Goal: Information Seeking & Learning: Learn about a topic

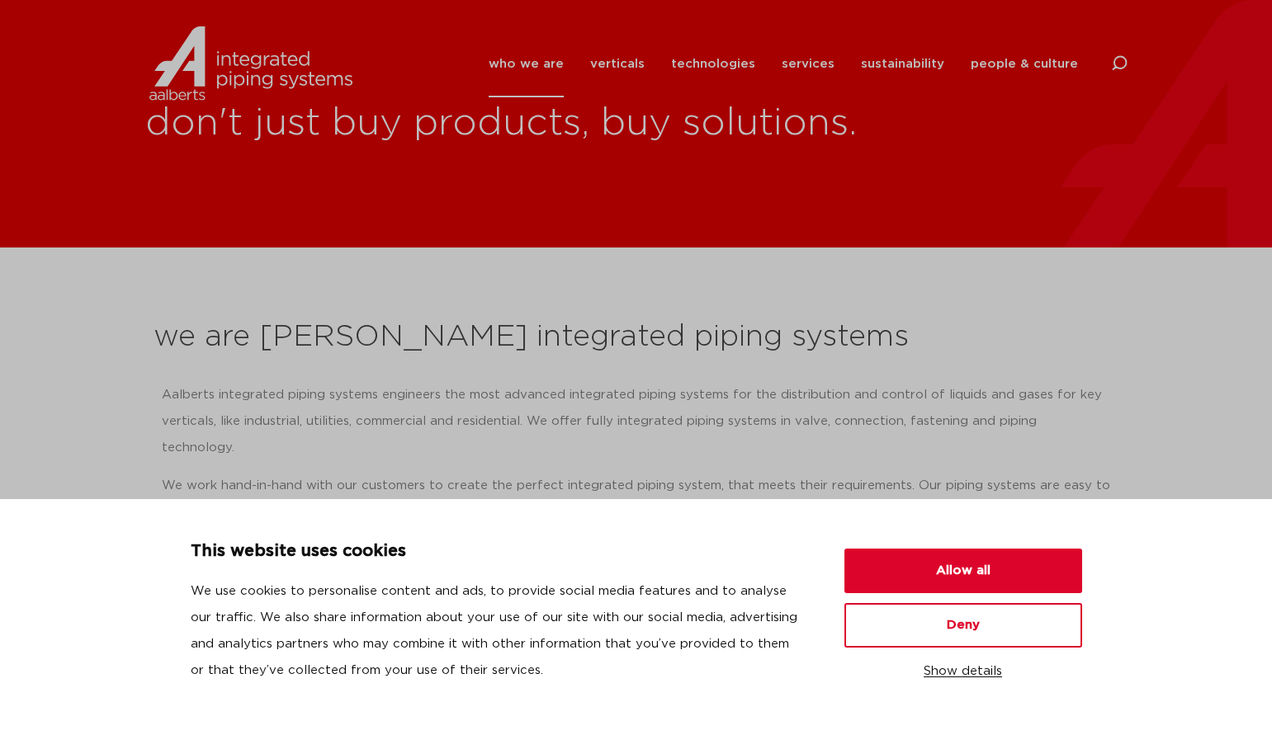
click at [959, 670] on button "Show details" at bounding box center [963, 672] width 238 height 28
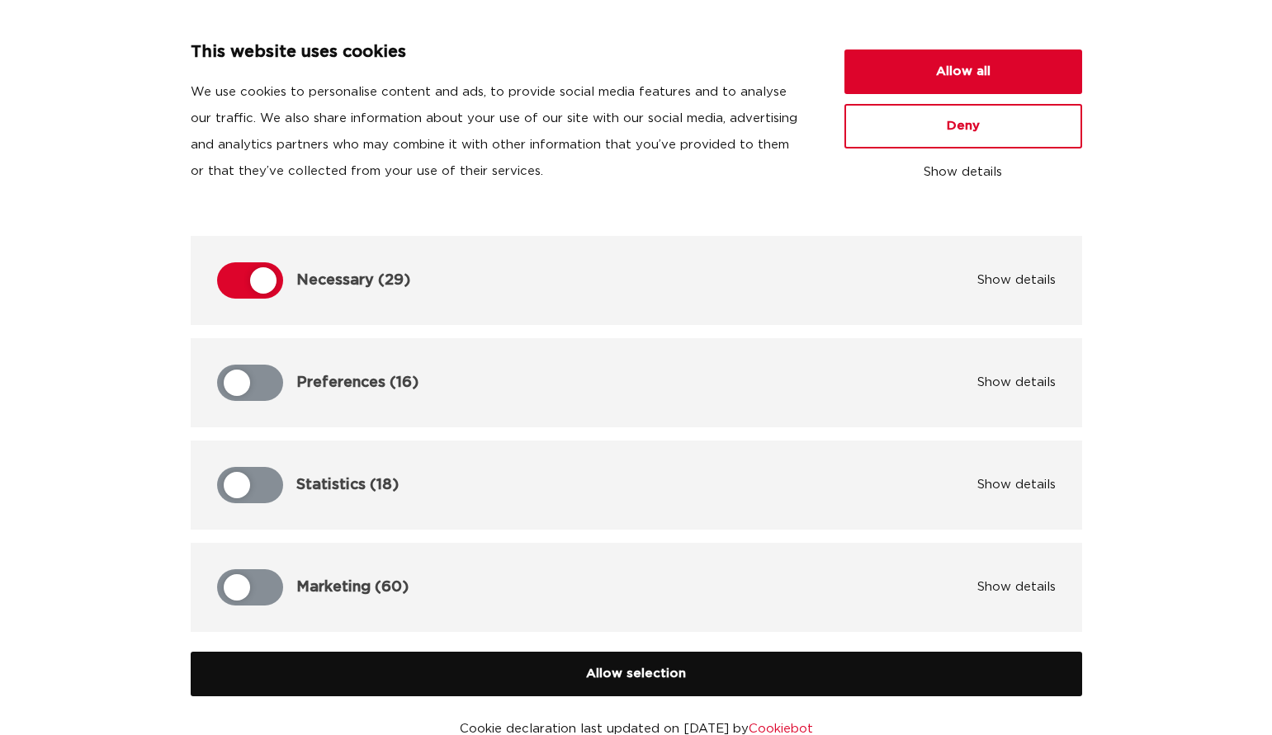
click at [615, 671] on button "Allow selection" at bounding box center [636, 674] width 891 height 45
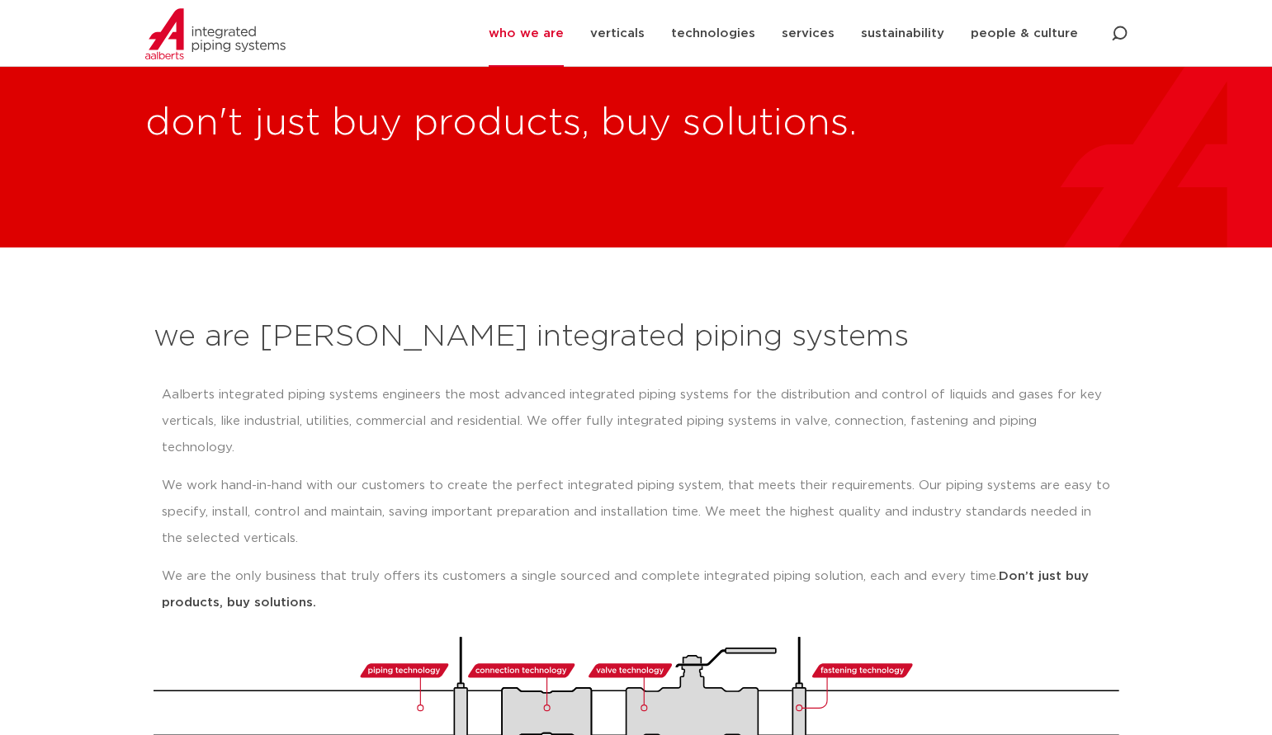
scroll to position [248, 0]
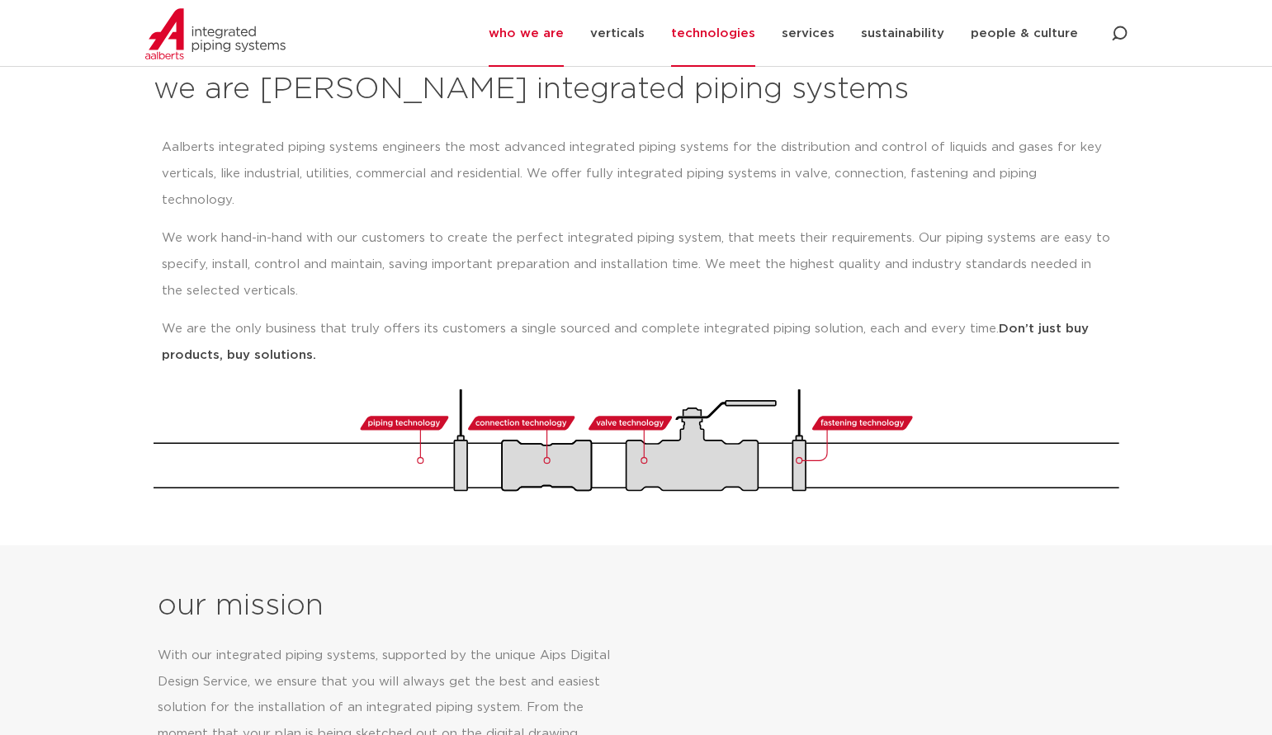
click at [713, 25] on link "technologies" at bounding box center [713, 33] width 84 height 67
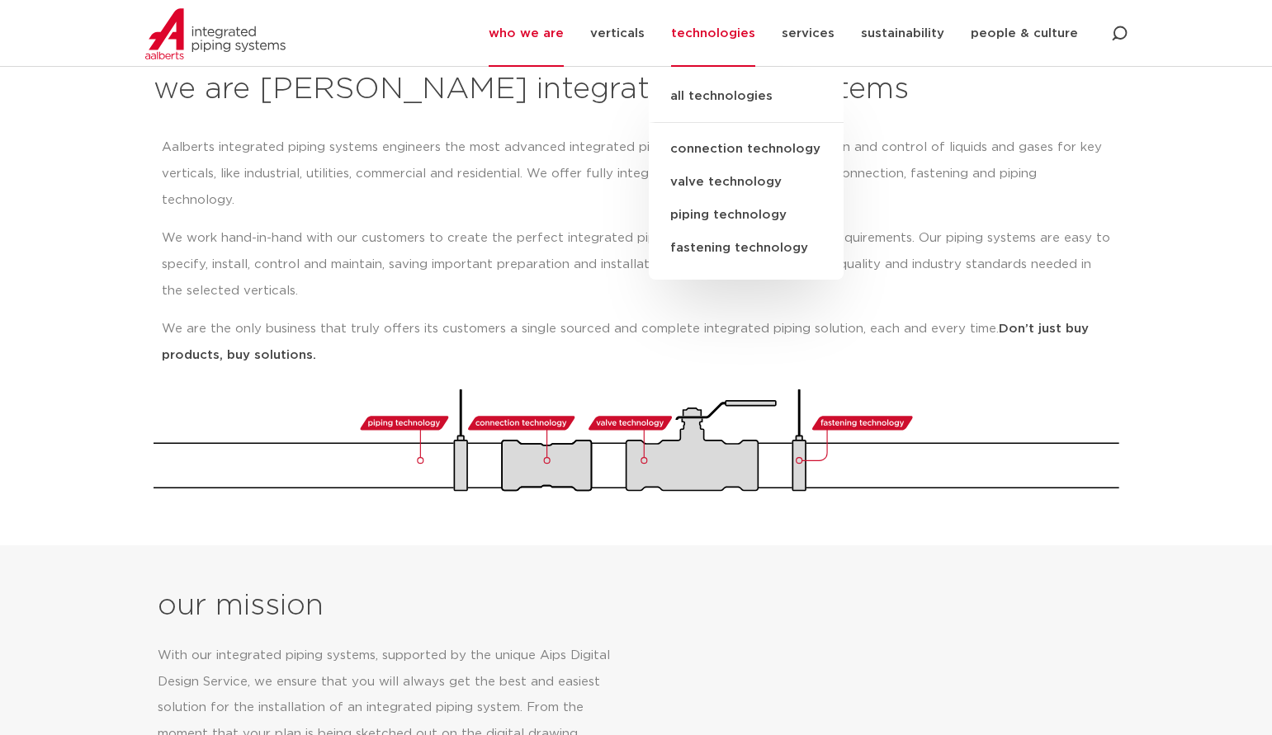
click at [737, 147] on link "connection technology" at bounding box center [746, 149] width 195 height 33
